Goal: Complete application form

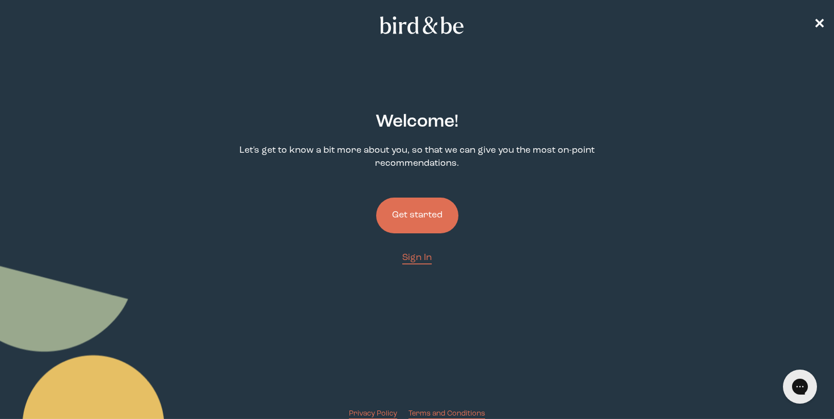
click at [415, 215] on button "Get started" at bounding box center [417, 215] width 82 height 36
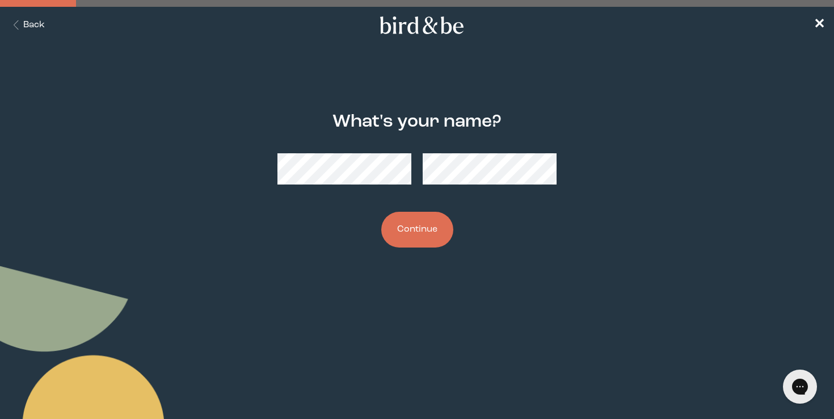
click at [422, 232] on button "Continue" at bounding box center [417, 230] width 72 height 36
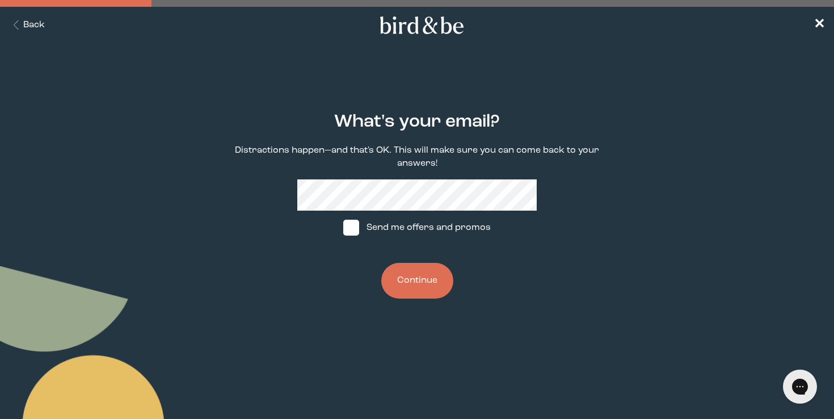
click at [414, 283] on button "Continue" at bounding box center [417, 281] width 72 height 36
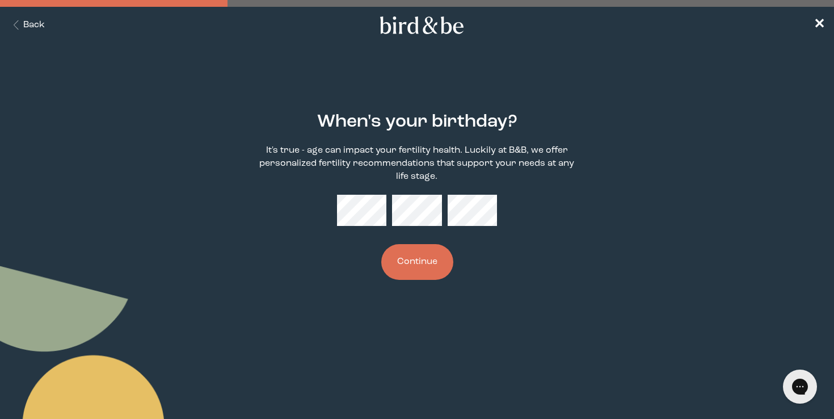
click at [430, 265] on button "Continue" at bounding box center [417, 262] width 72 height 36
click at [479, 321] on body "plus-circle minus-circle close-circle Bird & Be Logo Bird & Be Logo arrow-left …" at bounding box center [417, 209] width 834 height 419
click at [439, 258] on button "Continue" at bounding box center [417, 262] width 72 height 36
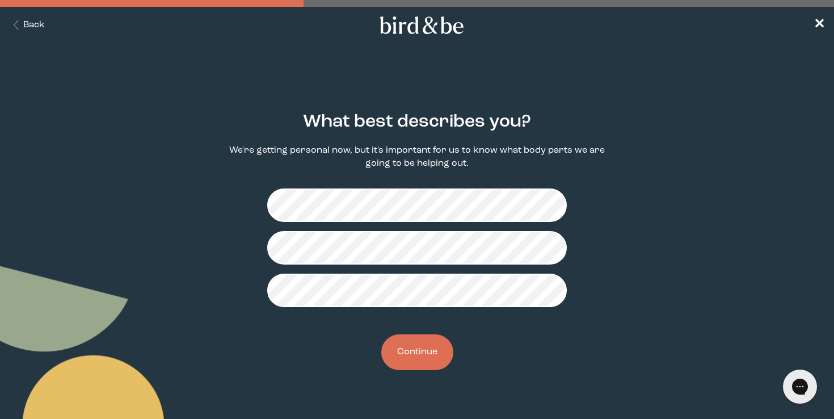
click at [443, 344] on button "Continue" at bounding box center [417, 352] width 72 height 36
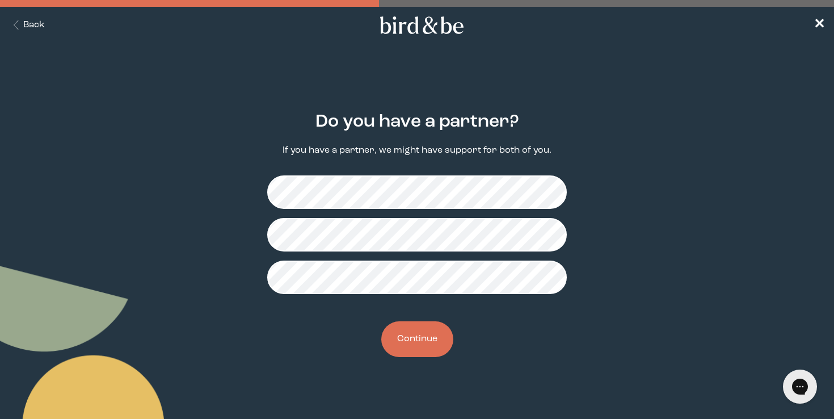
click at [431, 335] on button "Continue" at bounding box center [417, 339] width 72 height 36
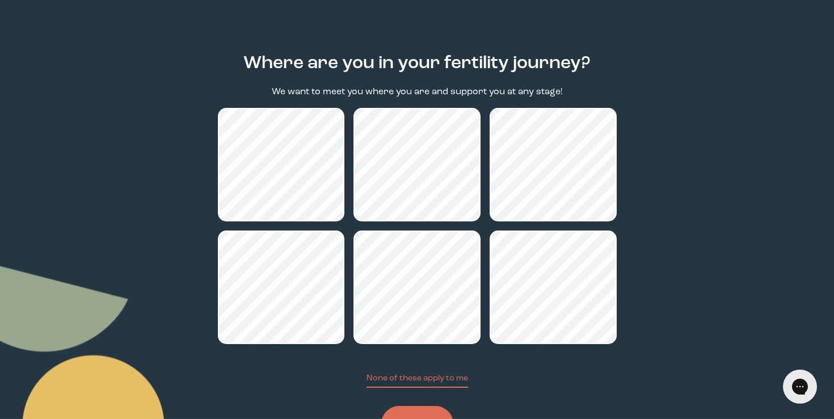
scroll to position [109, 0]
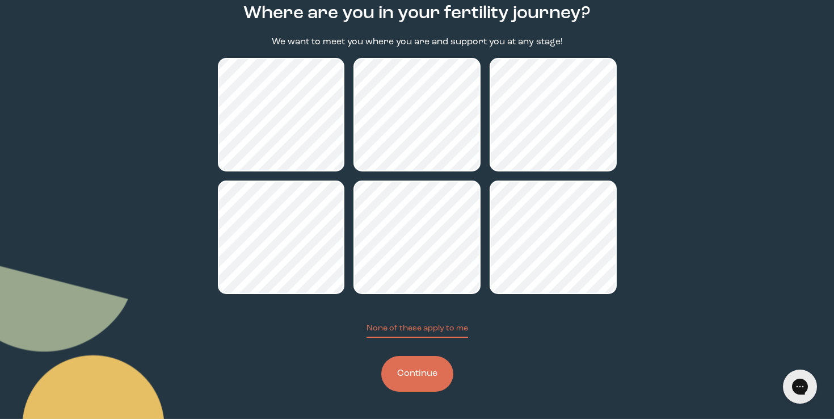
click at [437, 381] on button "Continue" at bounding box center [417, 374] width 72 height 36
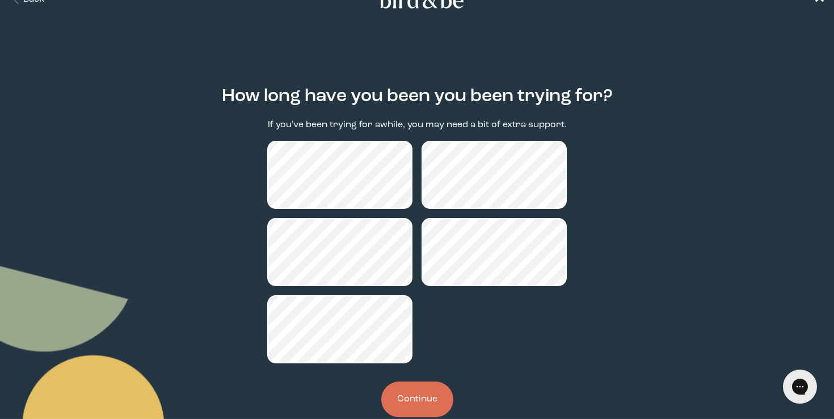
scroll to position [27, 0]
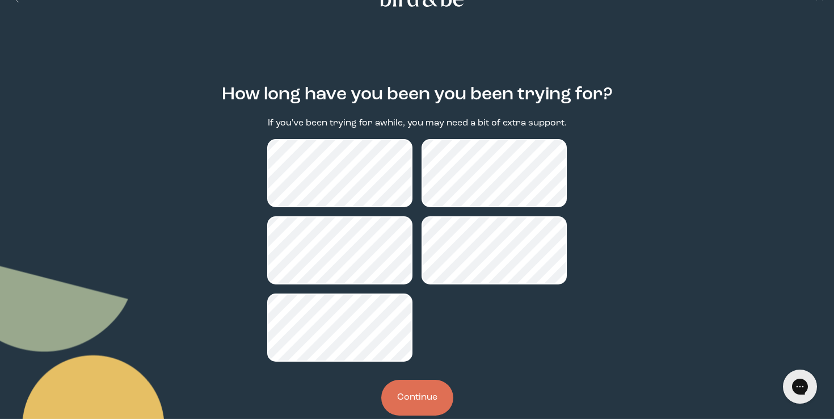
click at [427, 390] on button "Continue" at bounding box center [417, 398] width 72 height 36
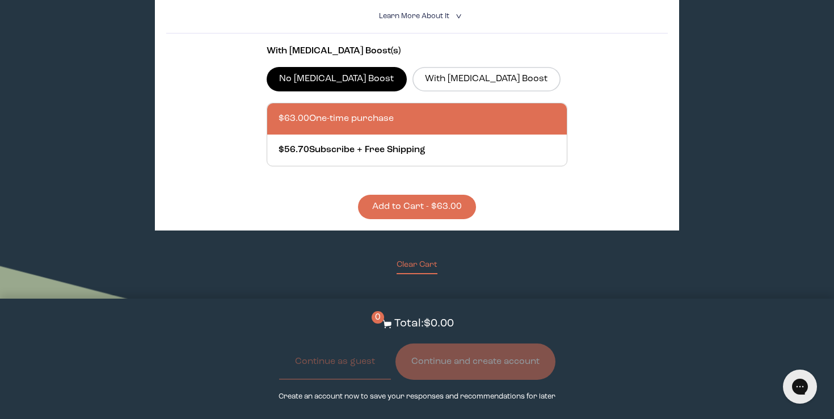
scroll to position [2025, 0]
